Goal: Task Accomplishment & Management: Use online tool/utility

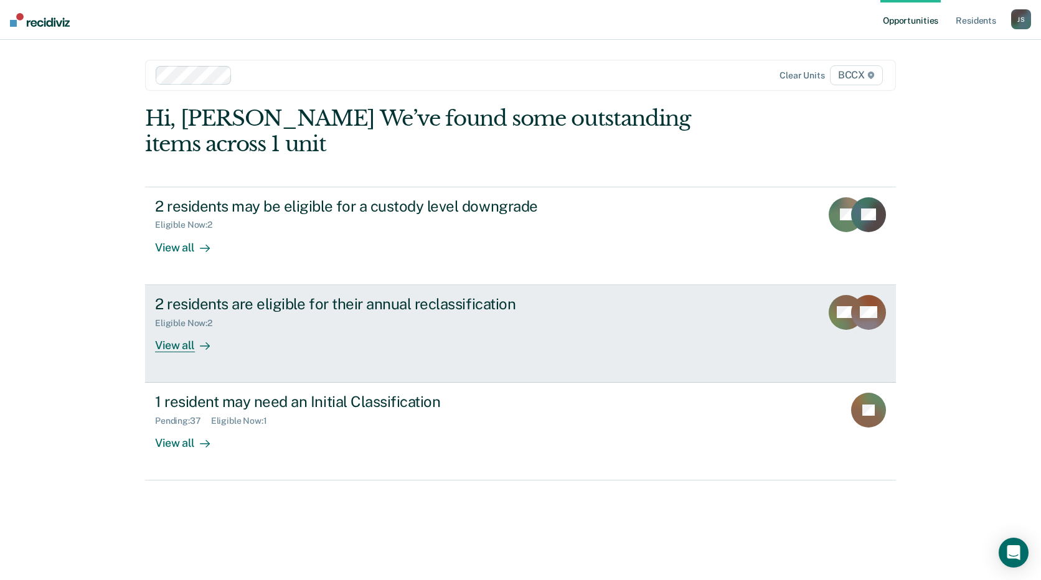
click at [362, 353] on link "2 residents are eligible for their annual reclassification Eligible Now : 2 Vie…" at bounding box center [520, 334] width 751 height 98
